Goal: Information Seeking & Learning: Check status

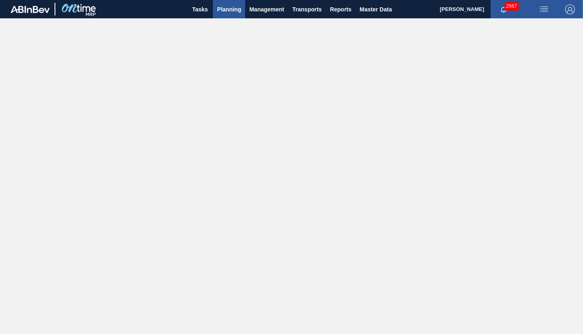
click at [236, 11] on span "Planning" at bounding box center [229, 9] width 24 height 10
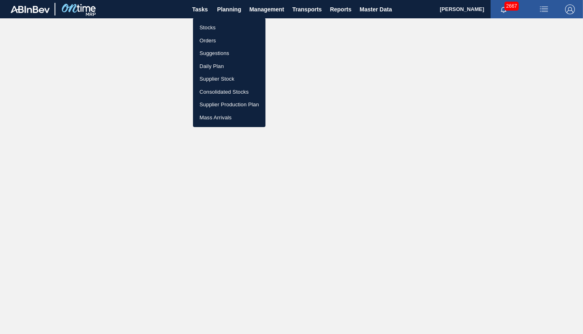
click at [208, 40] on li "Orders" at bounding box center [229, 40] width 72 height 13
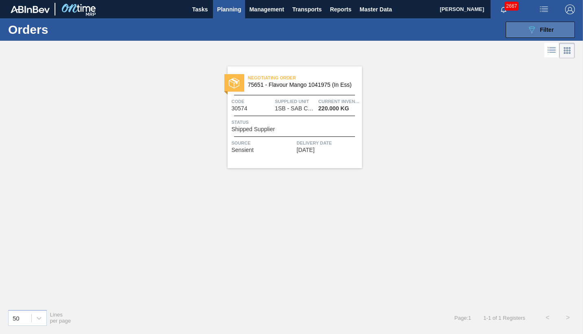
click at [553, 31] on span "Filter" at bounding box center [546, 29] width 14 height 7
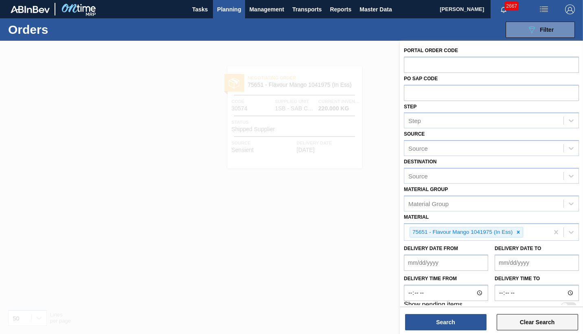
click at [520, 315] on button "Clear Search" at bounding box center [536, 322] width 81 height 16
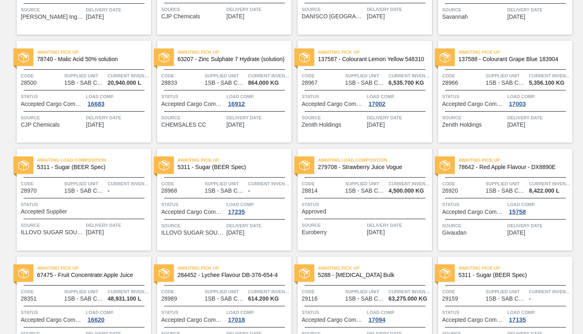
scroll to position [285, 0]
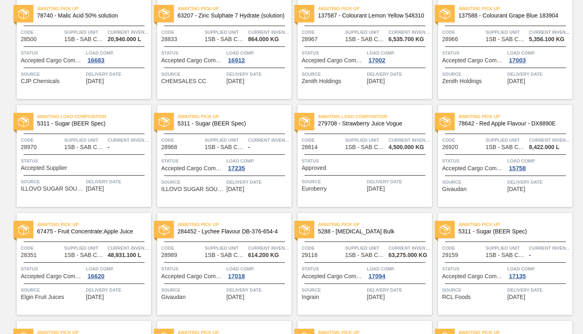
click at [193, 254] on div "Code 28989" at bounding box center [181, 251] width 41 height 14
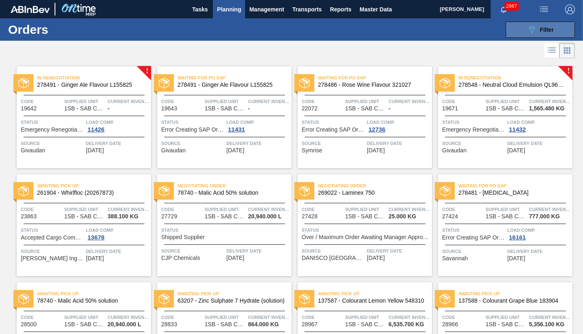
click at [551, 28] on span "Filter" at bounding box center [546, 29] width 14 height 7
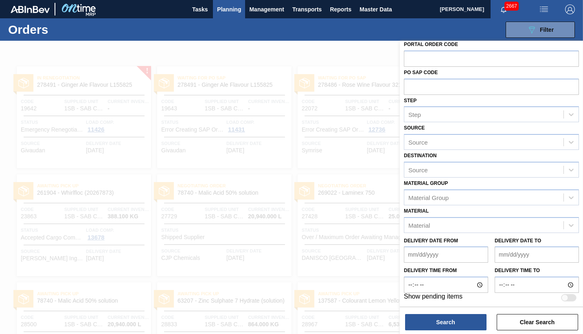
scroll to position [8, 0]
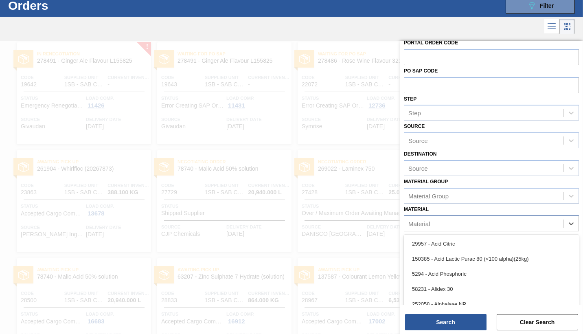
click at [435, 225] on div "Material" at bounding box center [483, 223] width 159 height 12
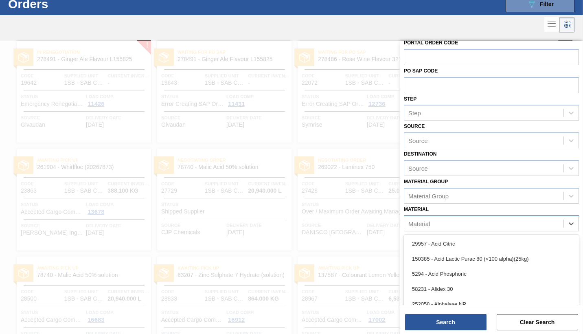
scroll to position [26, 0]
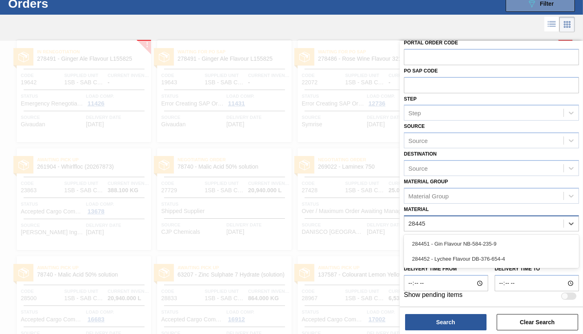
type input "284451"
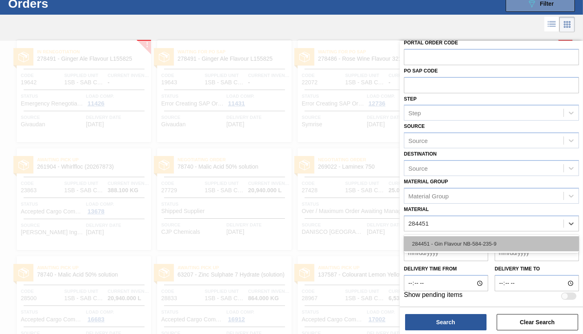
click at [451, 241] on div "284451 - Gin Flavour NB-584-235-9" at bounding box center [491, 243] width 175 height 15
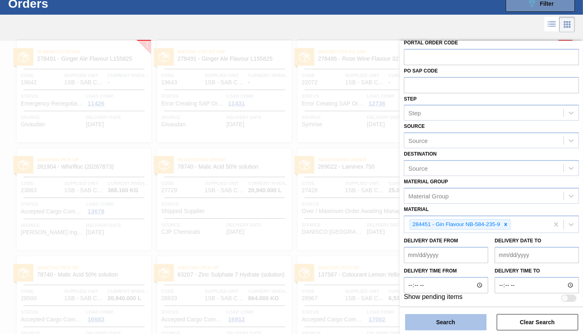
click at [470, 315] on button "Search" at bounding box center [445, 322] width 81 height 16
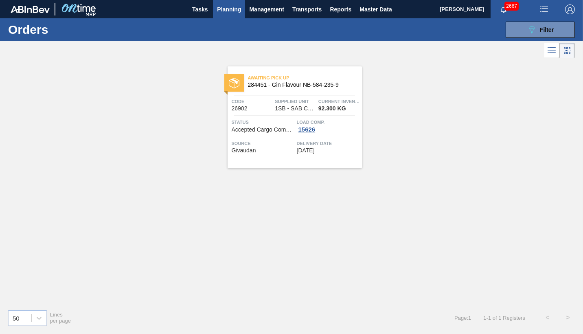
scroll to position [0, 0]
click at [275, 118] on span "Status" at bounding box center [262, 122] width 63 height 8
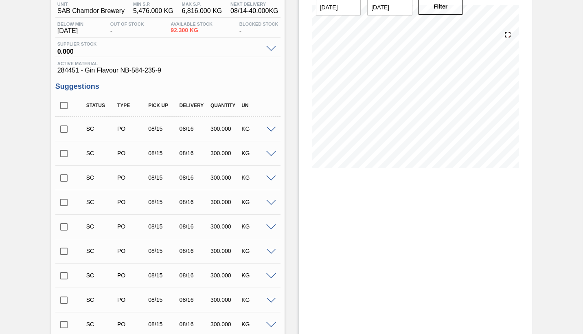
scroll to position [66, 0]
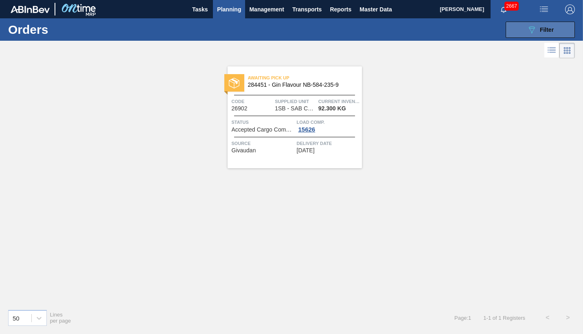
click at [550, 31] on span "Filter" at bounding box center [546, 29] width 14 height 7
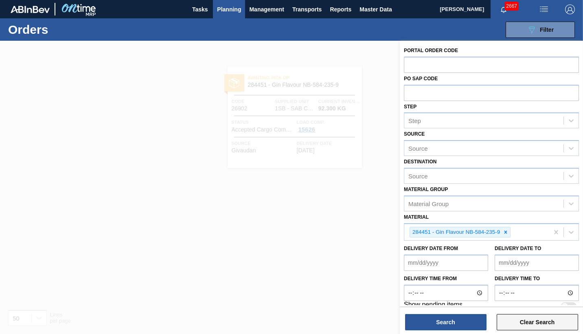
click at [530, 314] on button "Clear Search" at bounding box center [536, 322] width 81 height 16
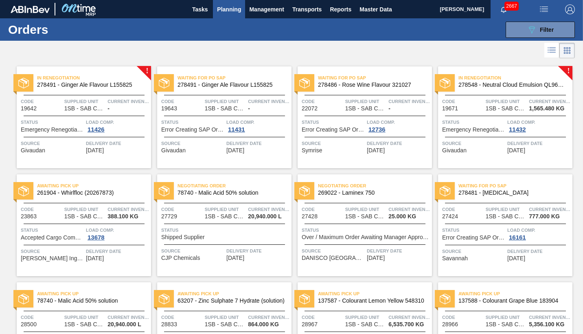
drag, startPoint x: 158, startPoint y: 27, endPoint x: 152, endPoint y: 16, distance: 12.6
click at [166, 23] on div "089F7B8B-B2A5-4AFE-B5C0-19BA573D28AC Filter Portal Order Code PO SAP Code Step …" at bounding box center [350, 29] width 455 height 24
drag, startPoint x: 181, startPoint y: 36, endPoint x: 119, endPoint y: 16, distance: 65.0
click at [214, 31] on div "089F7B8B-B2A5-4AFE-B5C0-19BA573D28AC Filter Portal Order Code PO SAP Code Step …" at bounding box center [350, 29] width 455 height 24
drag, startPoint x: 94, startPoint y: 31, endPoint x: 157, endPoint y: 29, distance: 63.9
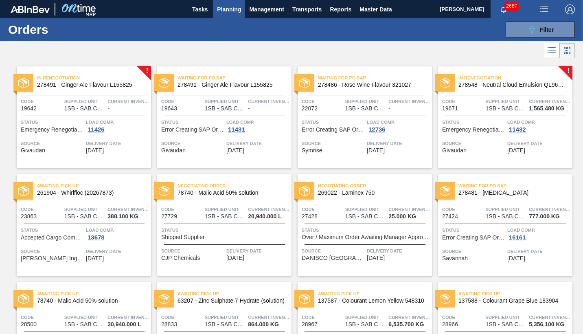
click at [157, 29] on div "Orders 089F7B8B-B2A5-4AFE-B5C0-19BA573D28AC Filter Portal Order Code PO SAP Cod…" at bounding box center [291, 29] width 583 height 22
drag, startPoint x: 44, startPoint y: 31, endPoint x: 69, endPoint y: 41, distance: 26.8
click at [69, 41] on main "Tasks Planning Management Transports Reports Master Data [PERSON_NAME] 2667 Mar…" at bounding box center [291, 167] width 583 height 334
